Goal: Book appointment/travel/reservation

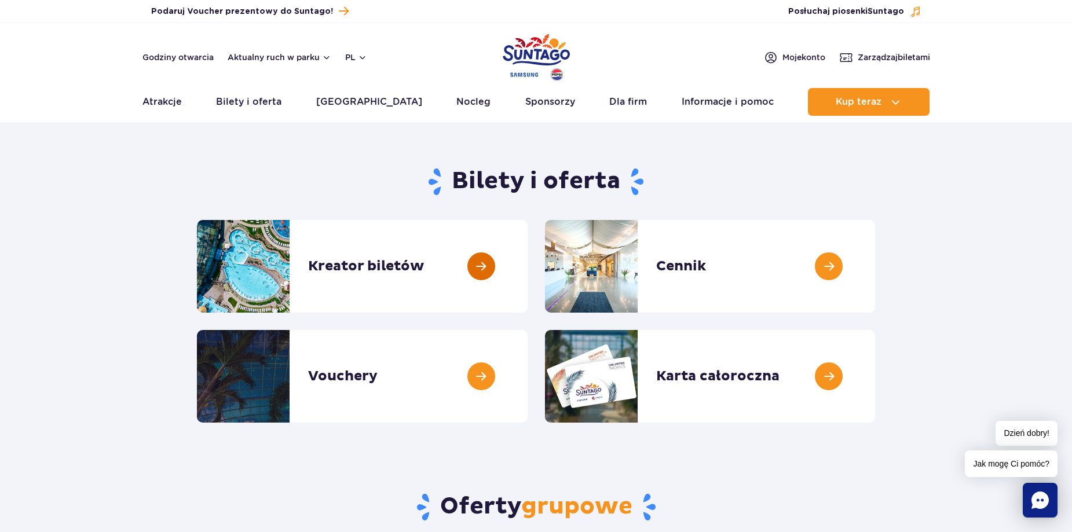
click at [528, 273] on link at bounding box center [528, 266] width 0 height 93
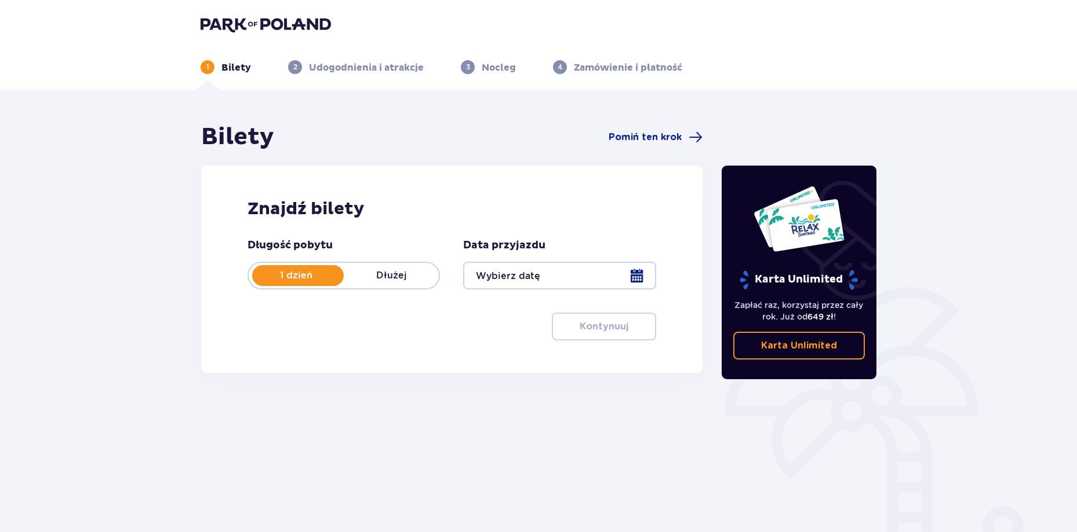
click at [403, 276] on p "Dłużej" at bounding box center [391, 275] width 95 height 13
click at [530, 279] on div at bounding box center [559, 276] width 192 height 28
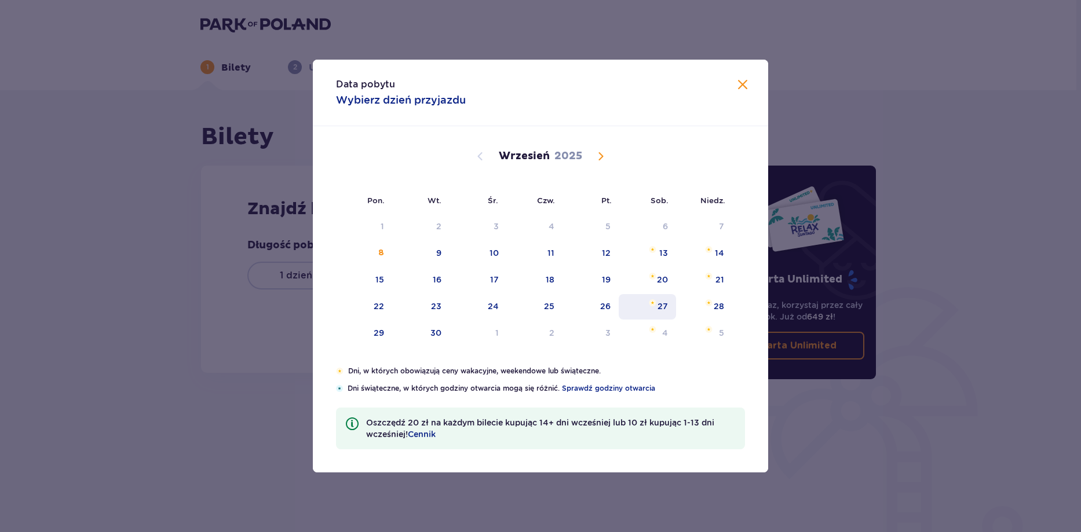
click at [645, 310] on div "27" at bounding box center [647, 306] width 57 height 25
click at [380, 328] on div "29" at bounding box center [379, 333] width 10 height 12
type input "27.09.25 - 29.09.25"
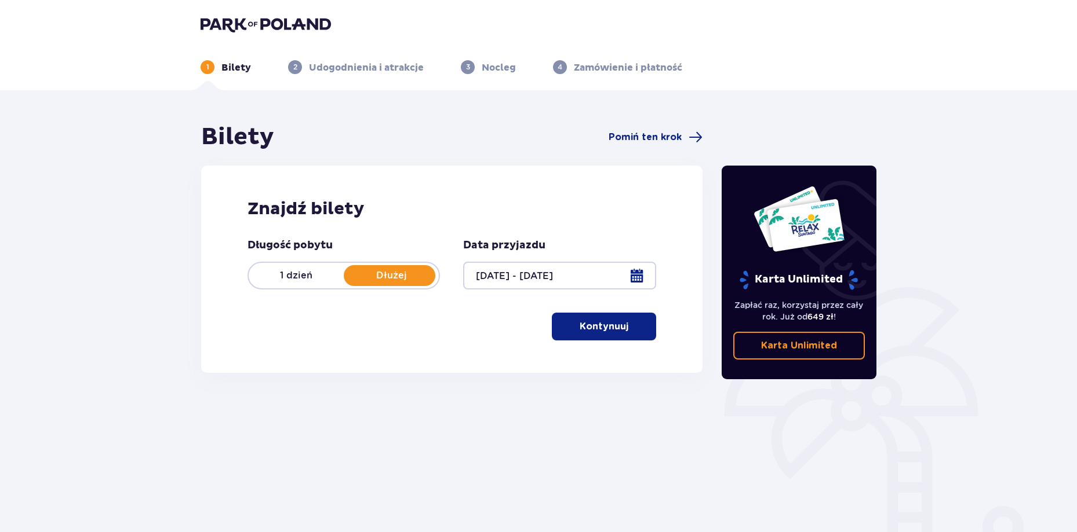
click at [592, 331] on p "Kontynuuj" at bounding box center [603, 326] width 49 height 13
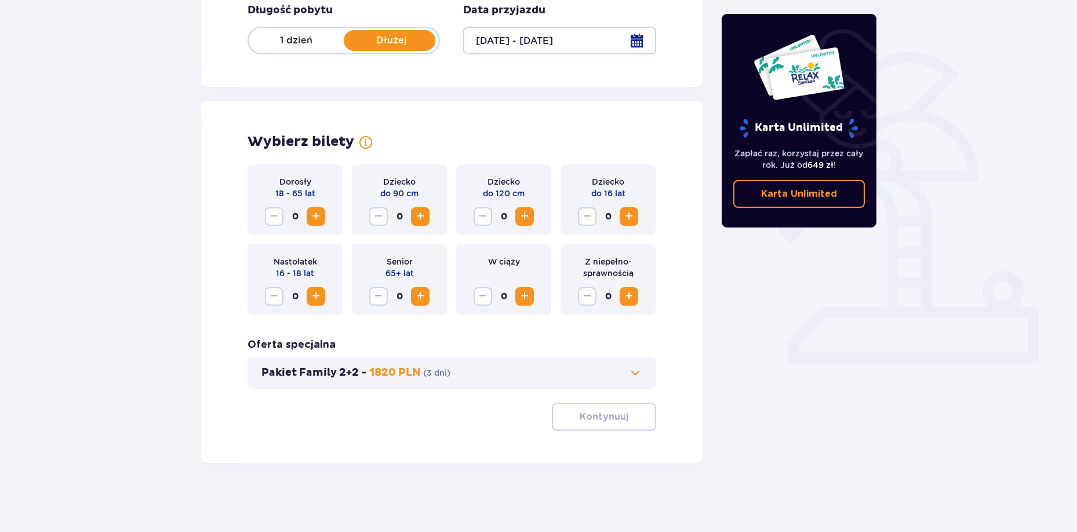
scroll to position [236, 0]
click at [312, 218] on span "Increase" at bounding box center [316, 216] width 14 height 14
click at [418, 216] on span "Increase" at bounding box center [420, 216] width 14 height 14
click at [529, 218] on span "Increase" at bounding box center [524, 216] width 14 height 14
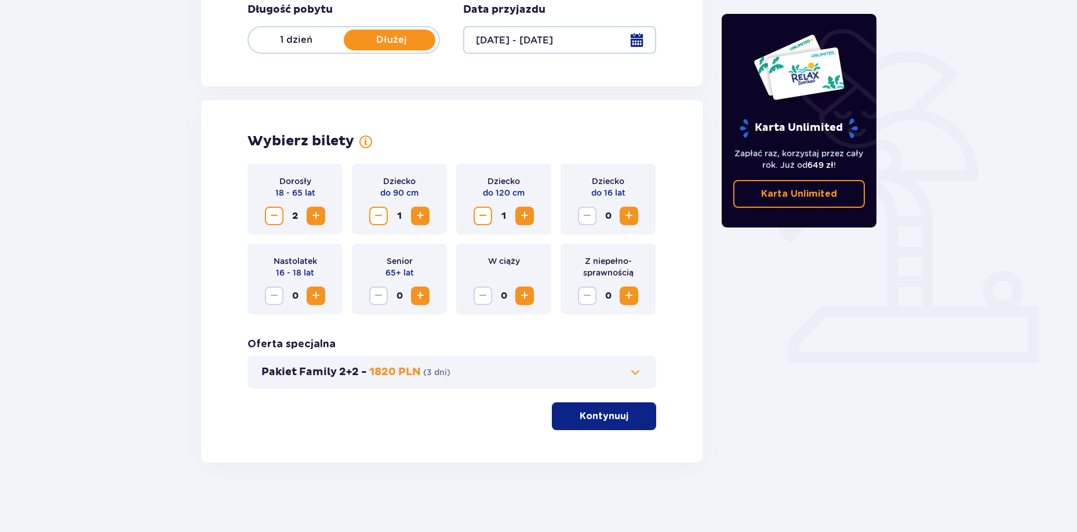
click at [529, 218] on span "Increase" at bounding box center [524, 216] width 14 height 14
click at [484, 217] on span "Decrease" at bounding box center [483, 216] width 14 height 14
click at [635, 211] on span "Increase" at bounding box center [629, 216] width 14 height 14
click at [613, 419] on p "Kontynuuj" at bounding box center [603, 416] width 49 height 13
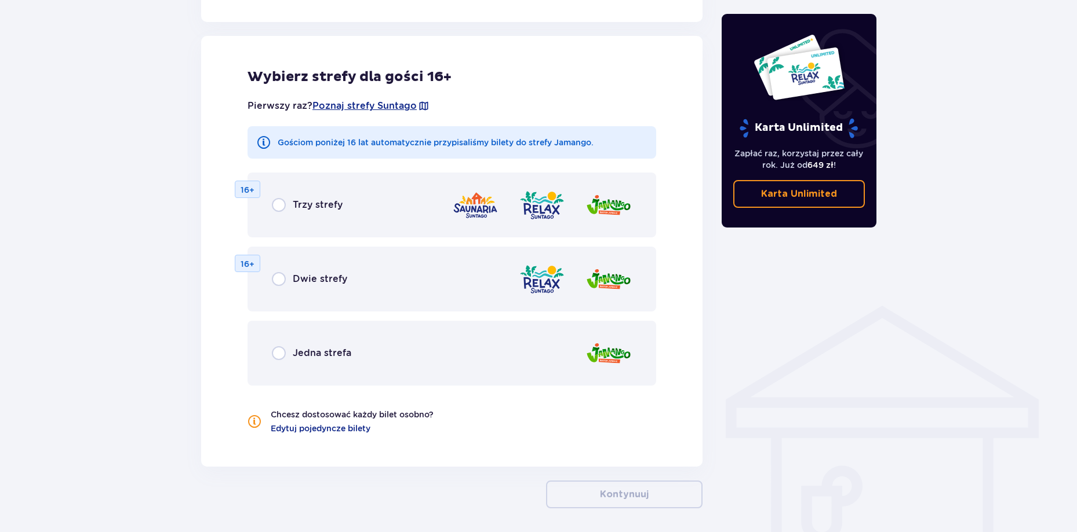
scroll to position [643, 0]
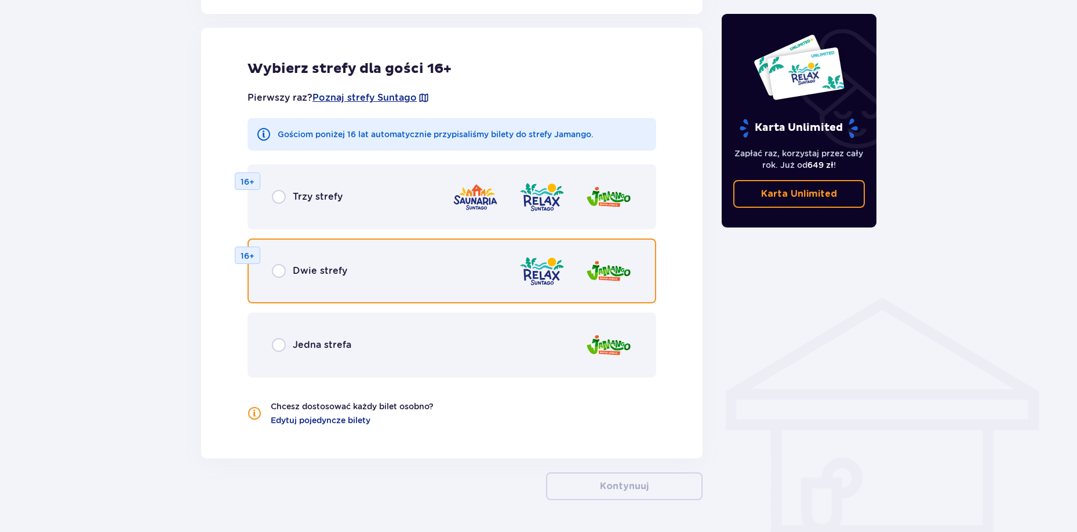
click at [284, 272] on input "radio" at bounding box center [279, 271] width 14 height 14
radio input "true"
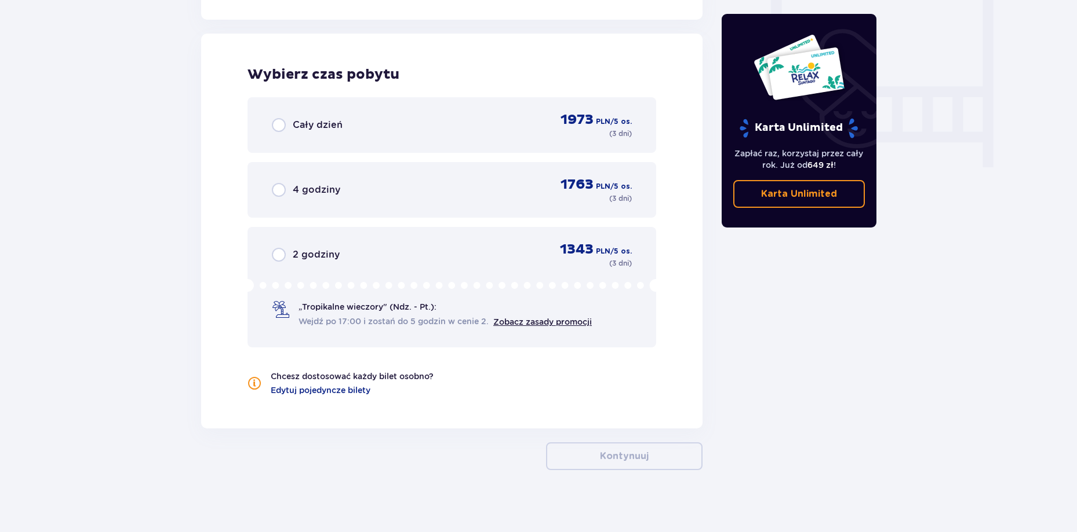
scroll to position [1088, 0]
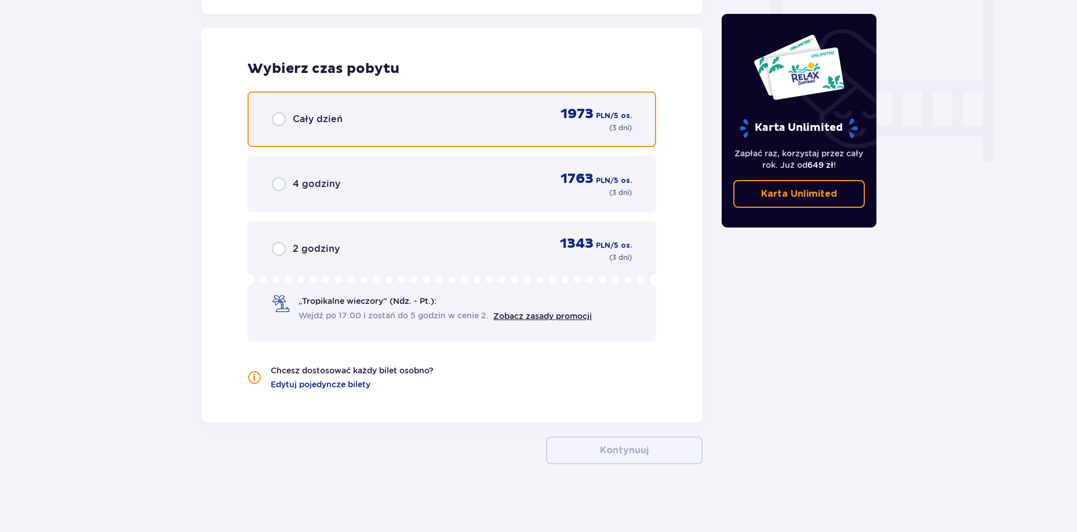
click at [281, 119] on input "radio" at bounding box center [279, 119] width 14 height 14
radio input "true"
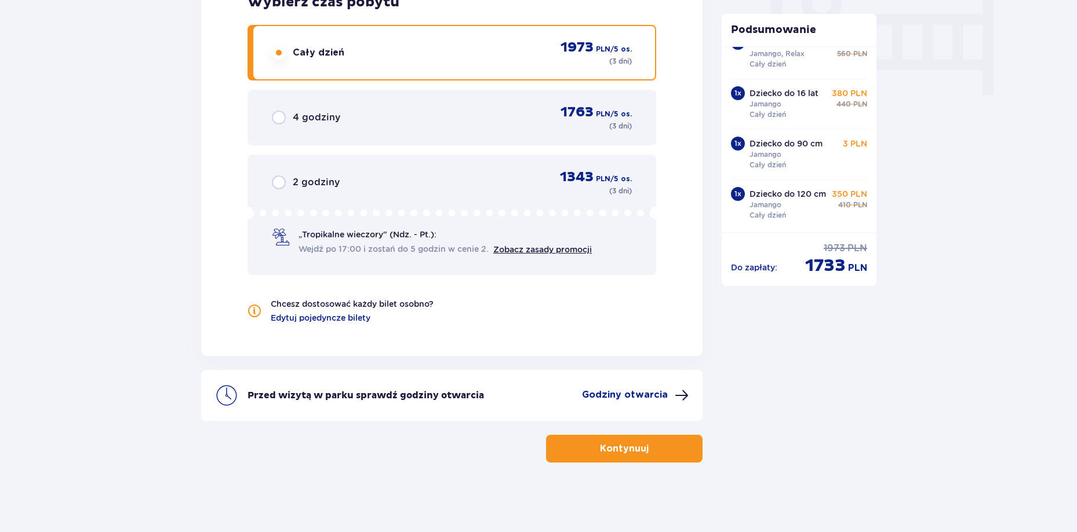
scroll to position [0, 0]
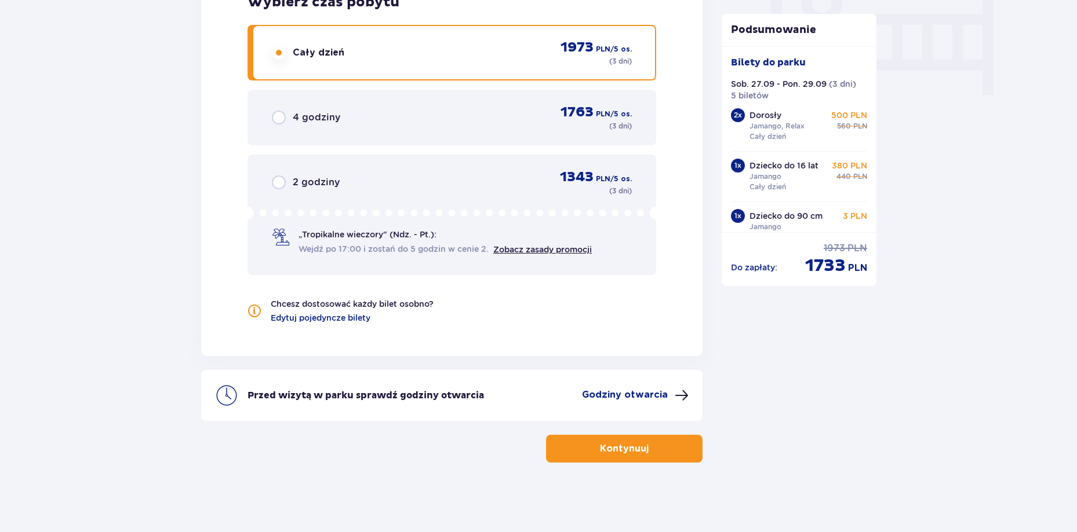
click at [650, 451] on span "button" at bounding box center [651, 449] width 14 height 14
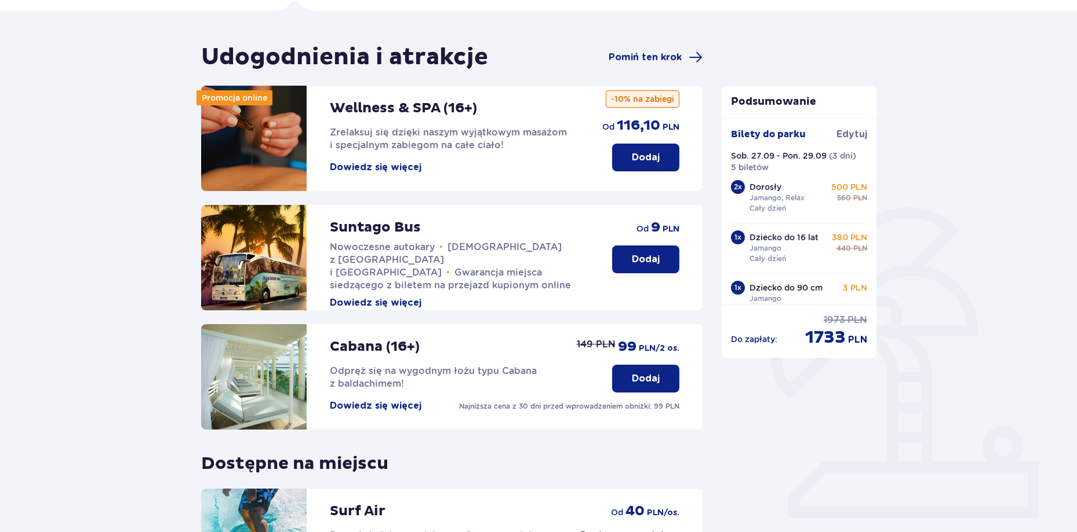
scroll to position [79, 0]
click at [645, 157] on p "Dodaj" at bounding box center [646, 158] width 28 height 13
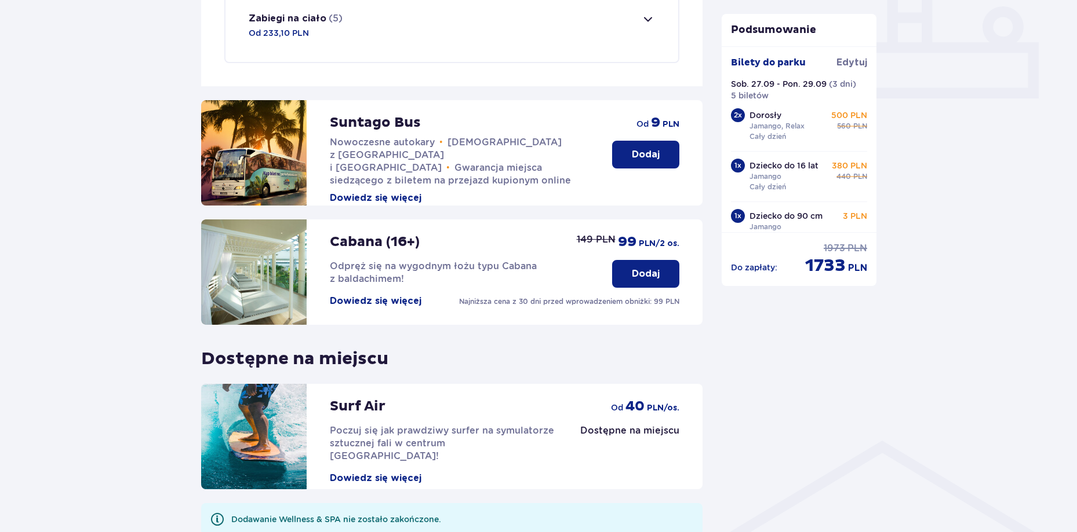
scroll to position [570, 0]
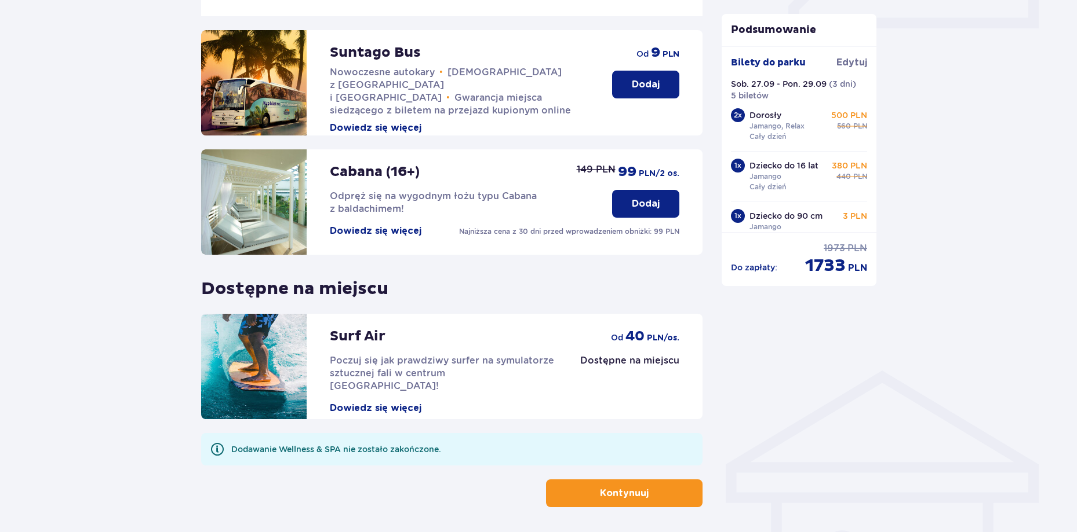
click at [655, 495] on span "button" at bounding box center [651, 494] width 14 height 14
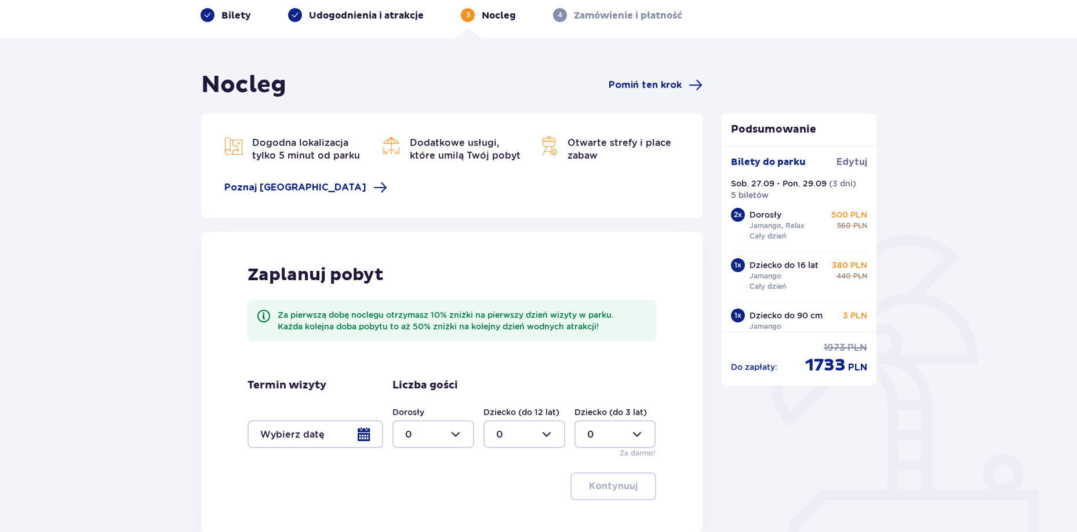
scroll to position [116, 0]
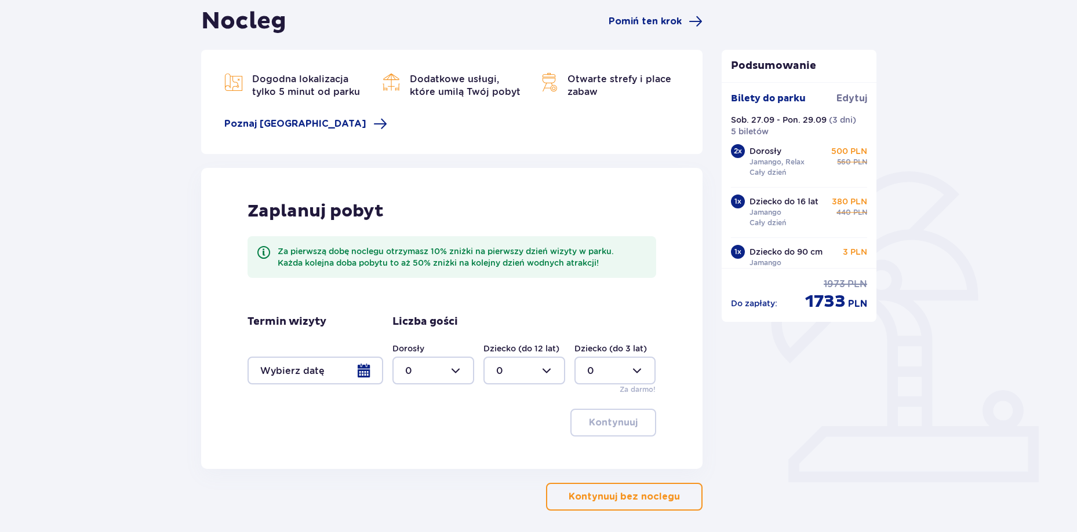
click at [368, 377] on div at bounding box center [315, 371] width 136 height 28
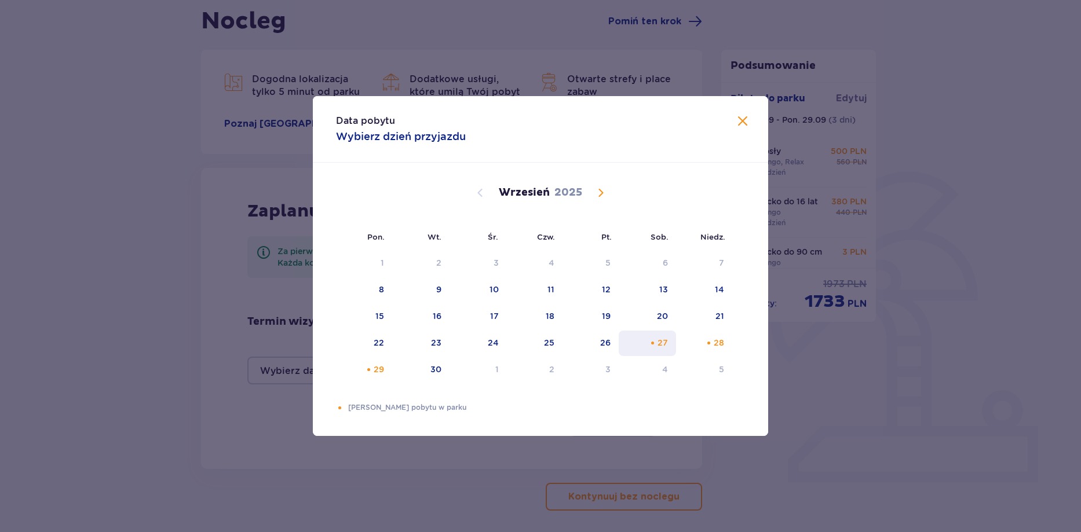
click at [652, 340] on div "Choose sobota, 27 września 2025 as your check-in date. It’s available." at bounding box center [653, 344] width 8 height 8
click at [373, 372] on div "Choose poniedziałek, 29 września 2025 as your check-out date. It’s available." at bounding box center [369, 370] width 8 height 8
type input "27.09.25 - 29.09.25"
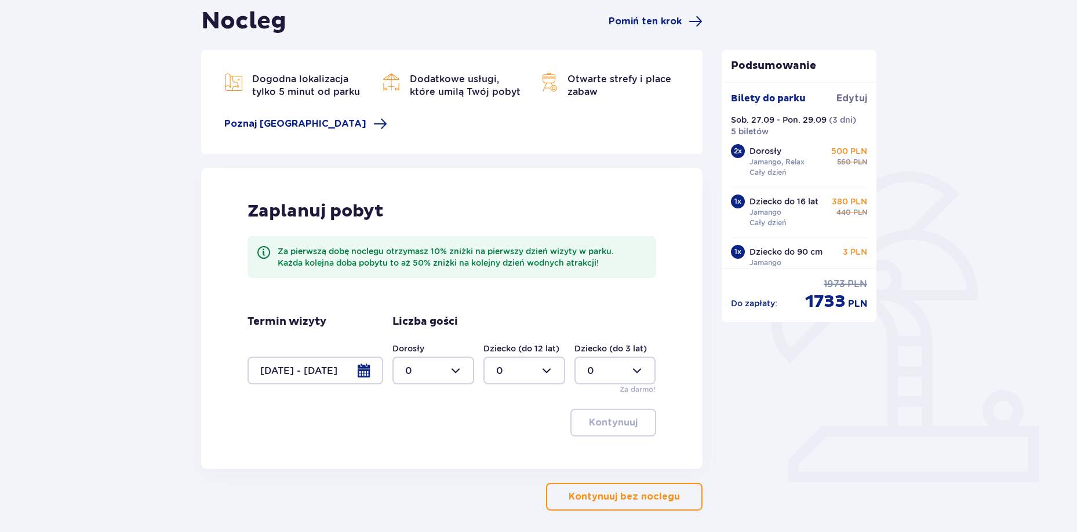
click at [456, 369] on div at bounding box center [433, 371] width 82 height 28
click at [427, 449] on div "2" at bounding box center [433, 454] width 56 height 13
type input "2"
click at [643, 367] on div at bounding box center [615, 371] width 82 height 28
click at [612, 426] on div "1" at bounding box center [615, 430] width 56 height 13
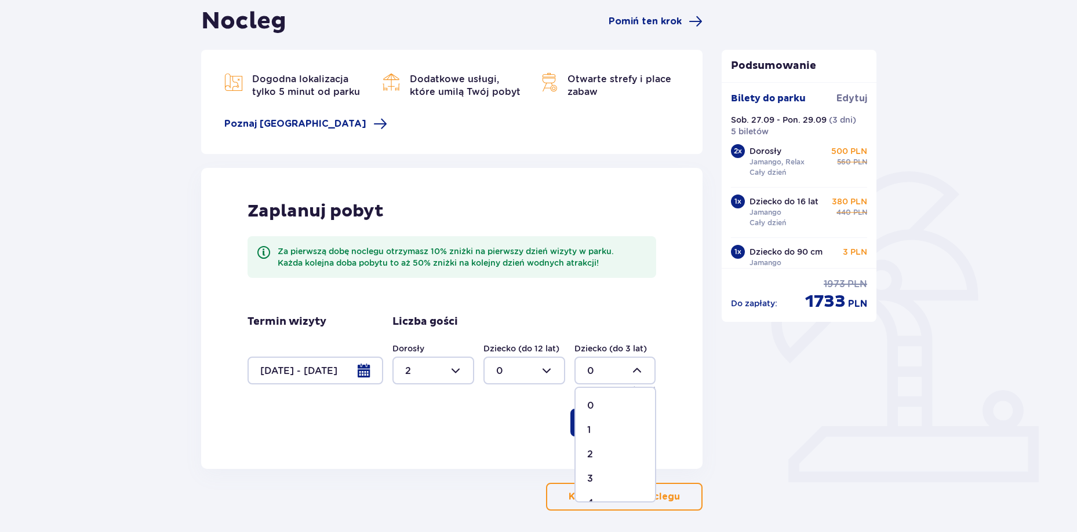
type input "1"
click at [527, 369] on div at bounding box center [524, 371] width 82 height 28
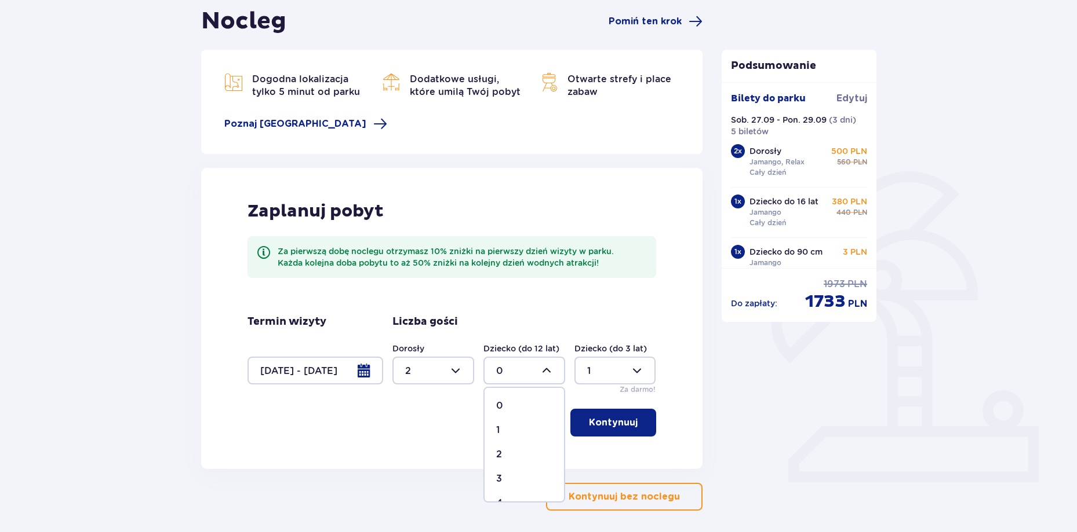
click at [510, 455] on div "2" at bounding box center [524, 454] width 56 height 13
type input "2"
click at [604, 424] on p "Kontynuuj" at bounding box center [613, 423] width 49 height 13
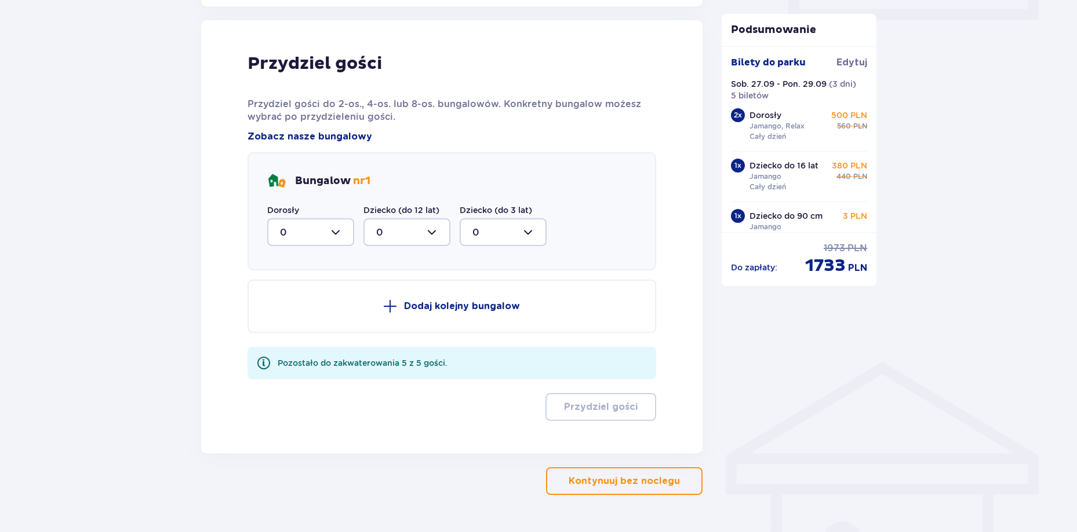
scroll to position [585, 0]
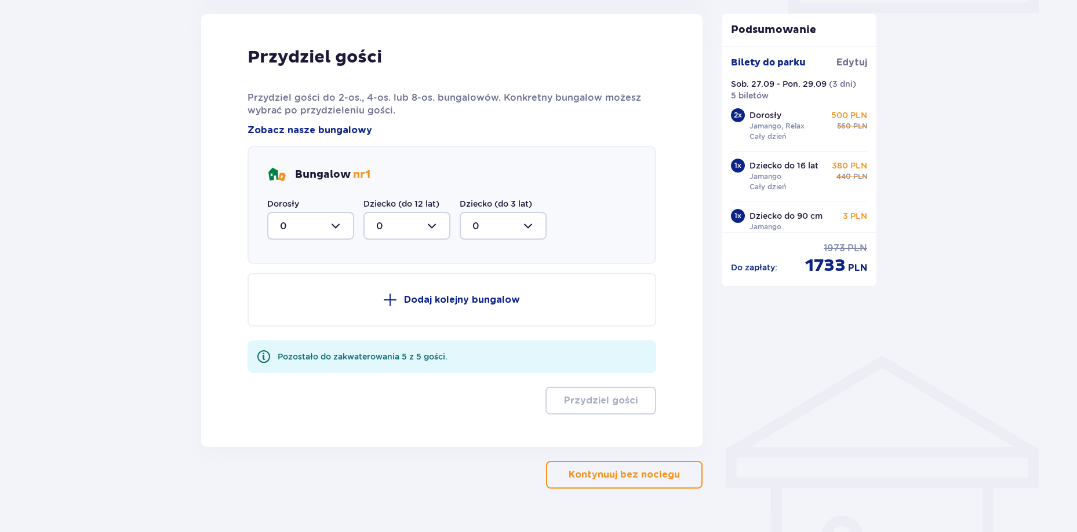
click at [338, 227] on div at bounding box center [310, 226] width 87 height 28
click at [312, 306] on div "2" at bounding box center [310, 310] width 61 height 13
type input "2"
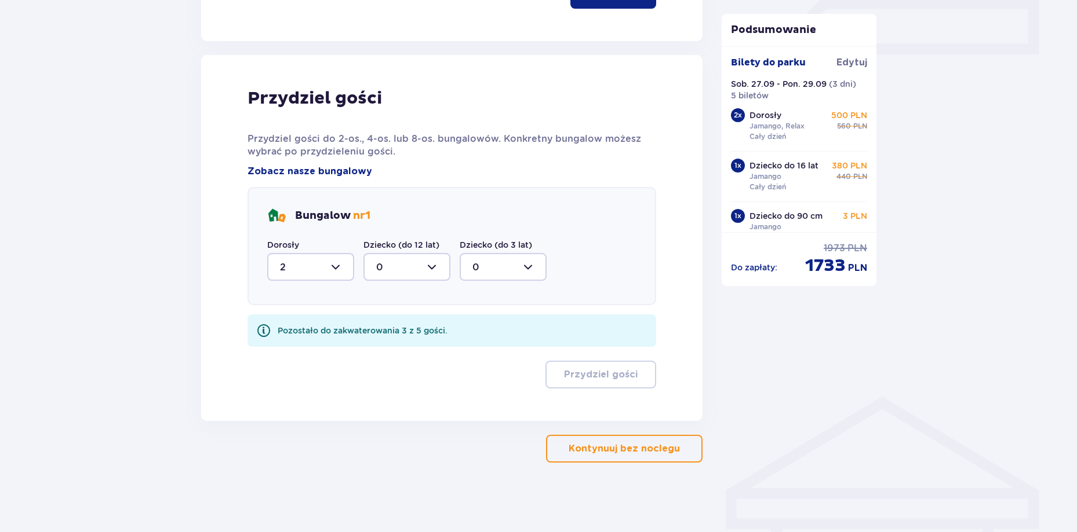
click at [413, 265] on div at bounding box center [406, 267] width 87 height 28
click at [400, 318] on span "1" at bounding box center [406, 327] width 85 height 24
click at [425, 265] on div at bounding box center [406, 267] width 87 height 28
click at [389, 343] on span "2" at bounding box center [406, 351] width 85 height 24
type input "2"
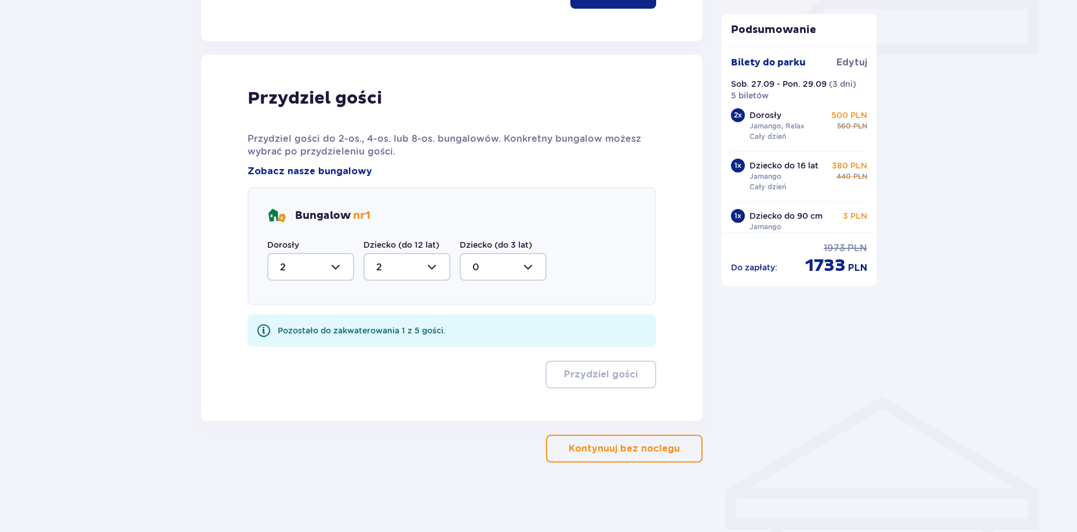
click at [532, 273] on div at bounding box center [502, 267] width 87 height 28
click at [498, 323] on div "1" at bounding box center [502, 326] width 61 height 13
type input "1"
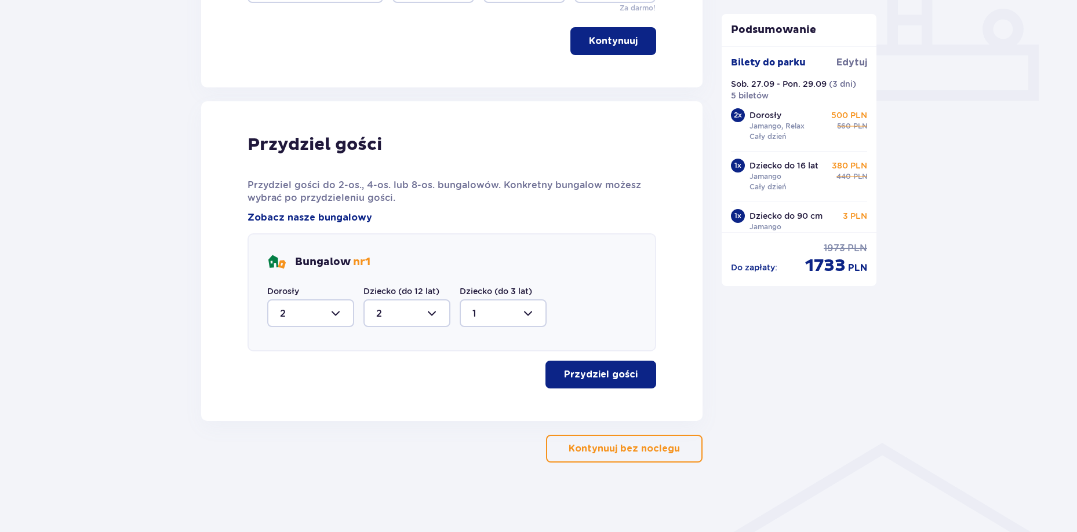
scroll to position [498, 0]
click at [588, 379] on p "Przydziel gości" at bounding box center [601, 375] width 74 height 13
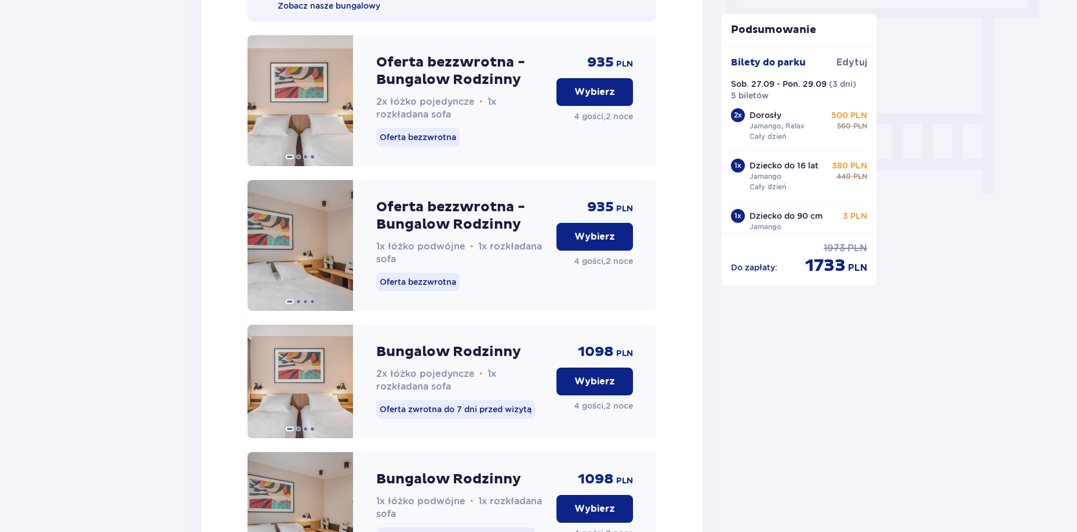
scroll to position [1035, 0]
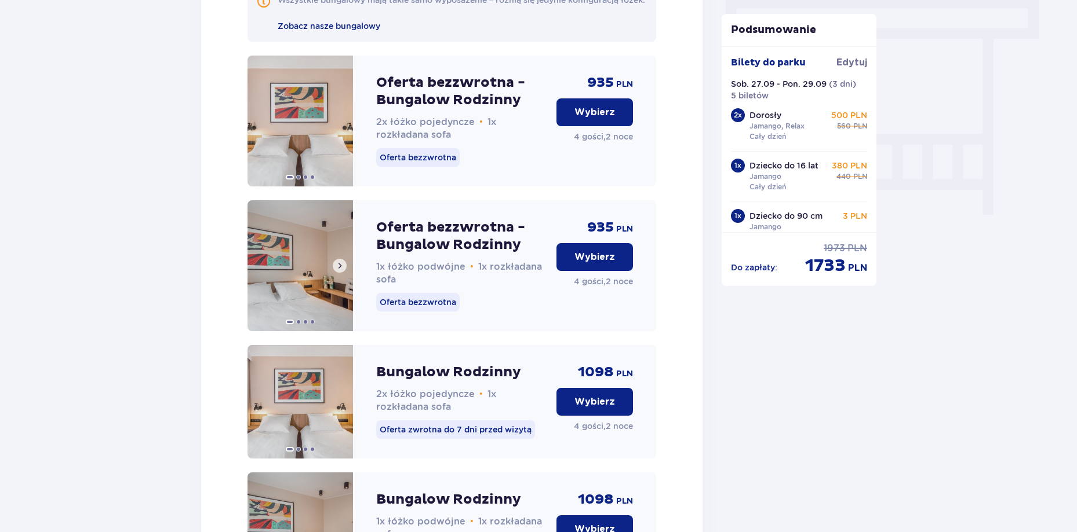
click at [338, 271] on span at bounding box center [339, 265] width 9 height 9
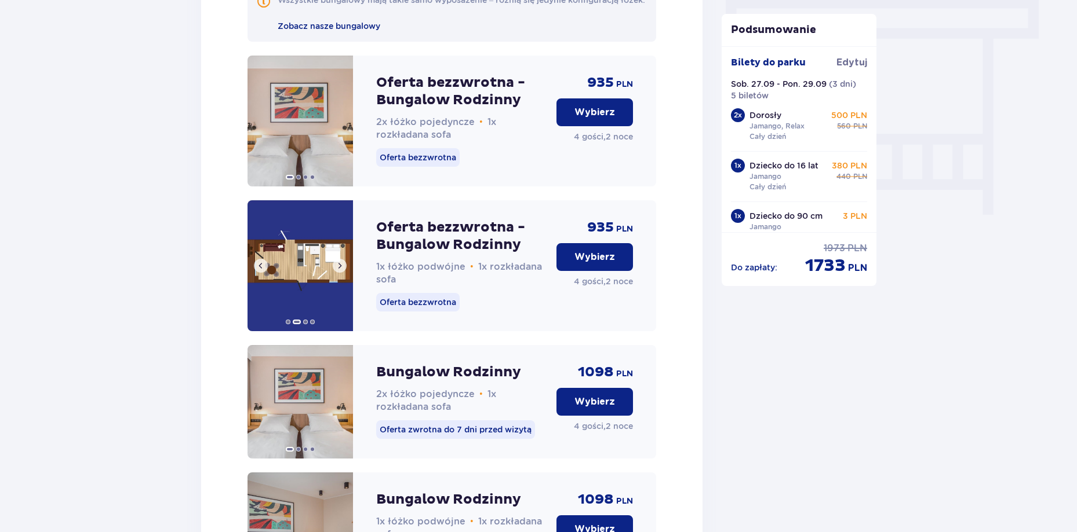
click at [338, 271] on span at bounding box center [339, 265] width 9 height 9
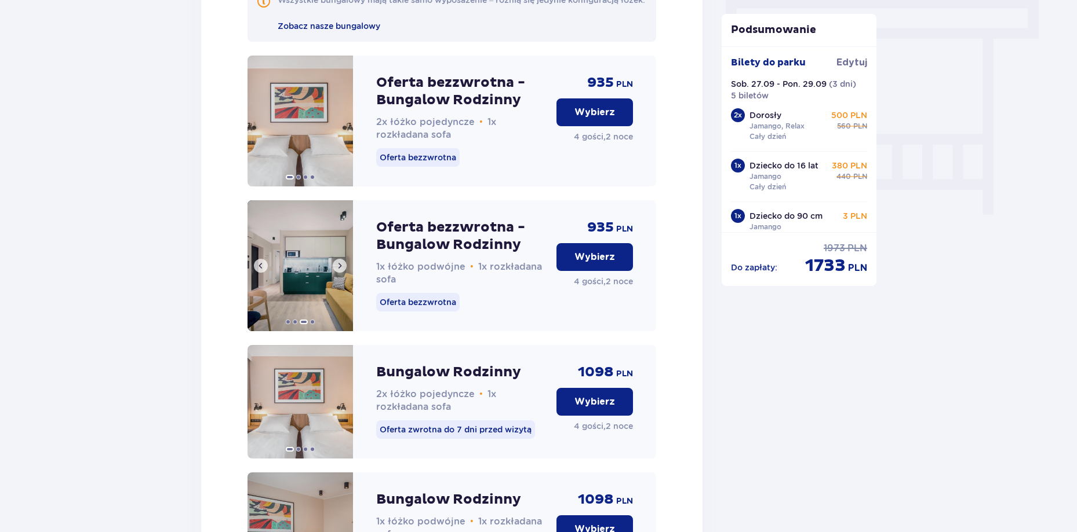
click at [338, 271] on span at bounding box center [339, 265] width 9 height 9
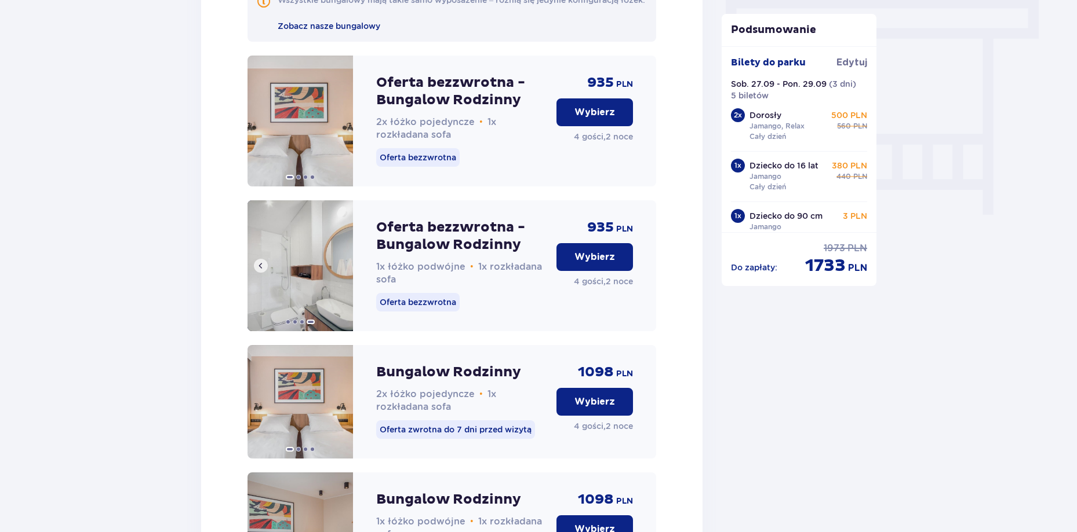
click at [338, 278] on img at bounding box center [299, 265] width 105 height 131
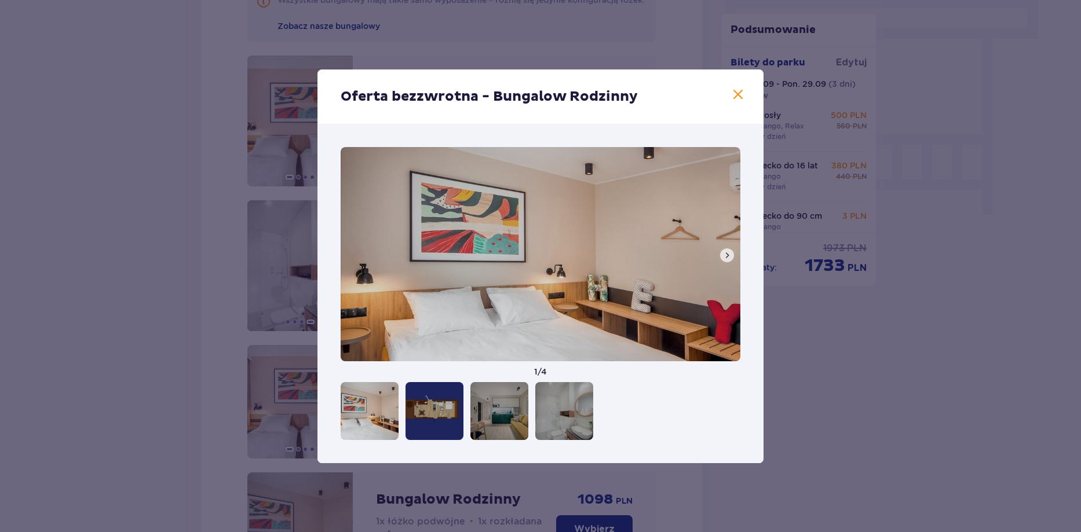
click at [747, 98] on div "Oferta bezzwrotna - Bungalow Rodzinny" at bounding box center [541, 97] width 446 height 54
click at [738, 96] on span at bounding box center [738, 95] width 14 height 14
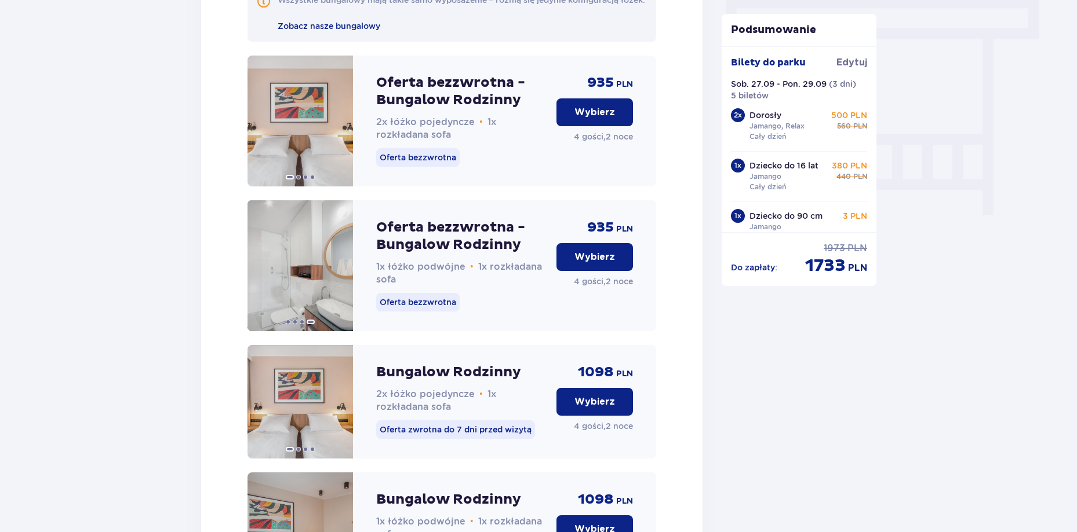
click at [592, 264] on p "Wybierz" at bounding box center [594, 257] width 41 height 13
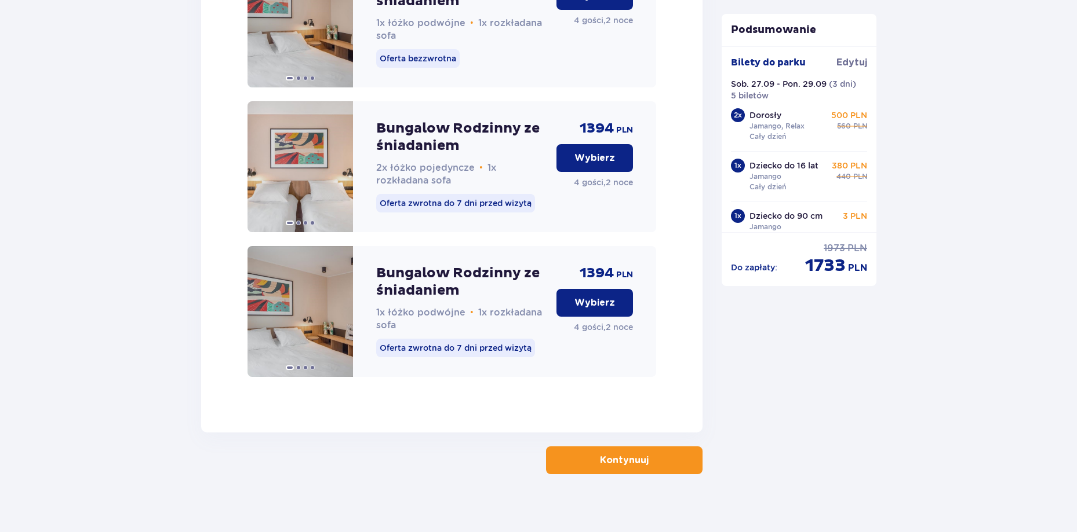
scroll to position [1881, 0]
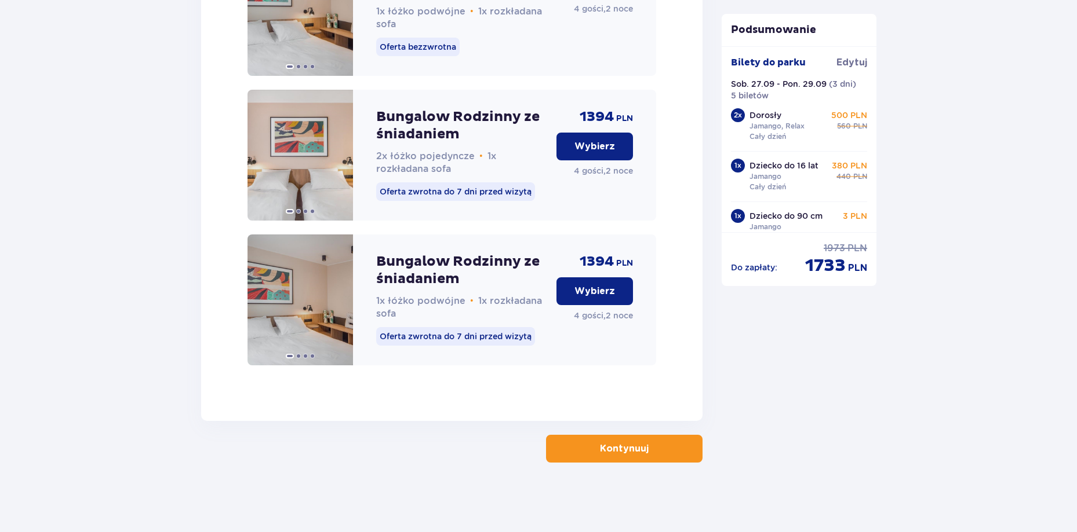
click at [673, 446] on button "Kontynuuj" at bounding box center [624, 449] width 156 height 28
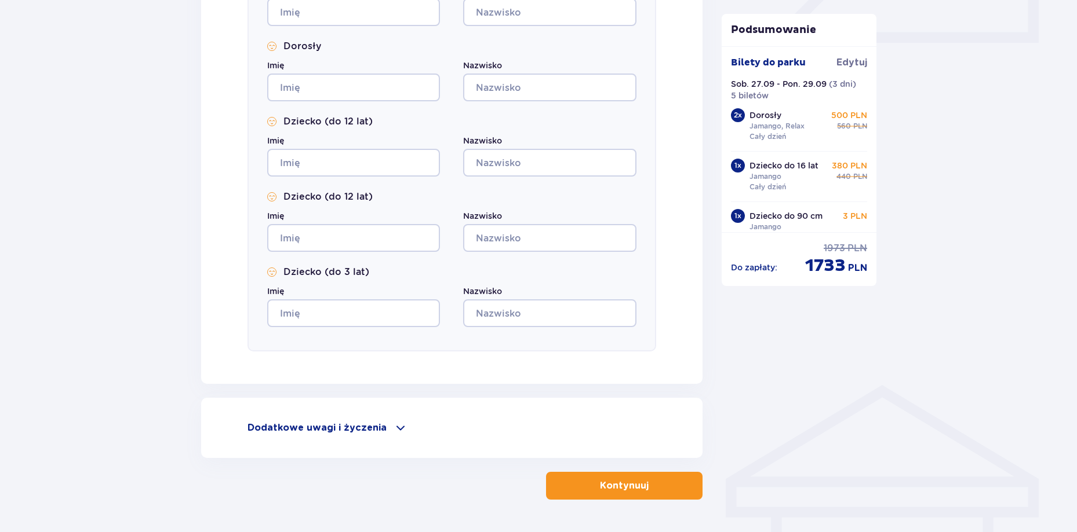
scroll to position [579, 0]
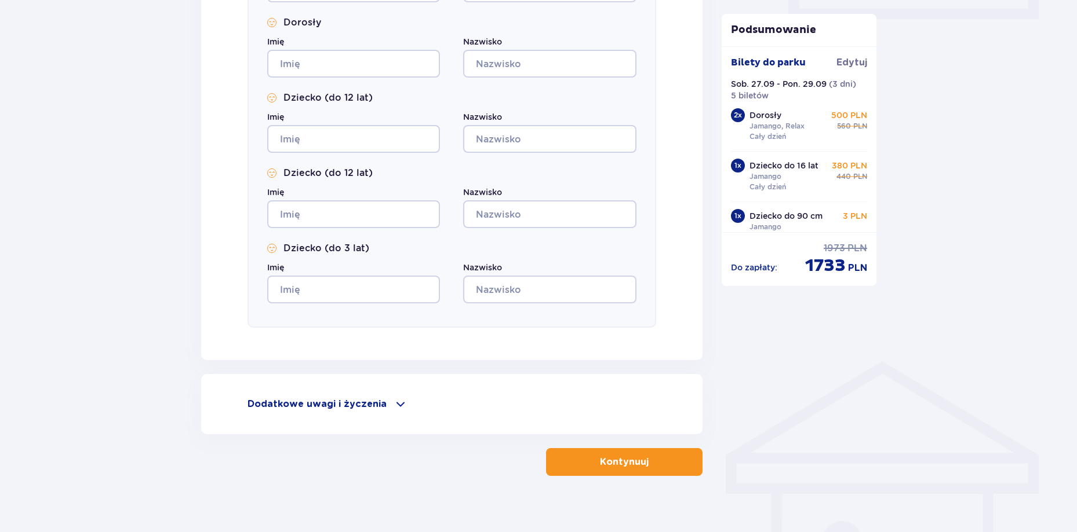
click at [397, 404] on span at bounding box center [400, 404] width 14 height 14
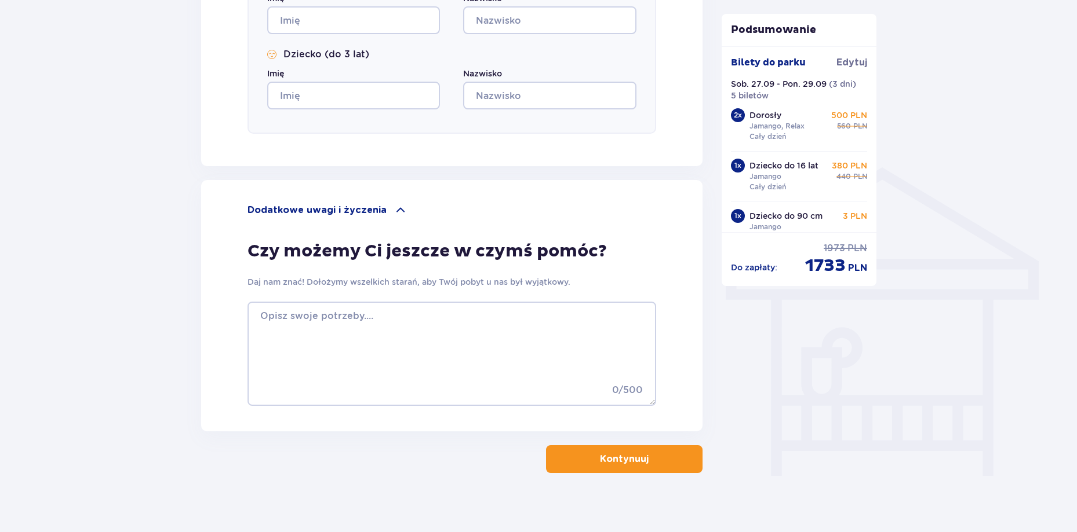
scroll to position [784, 0]
